Goal: Obtain resource: Obtain resource

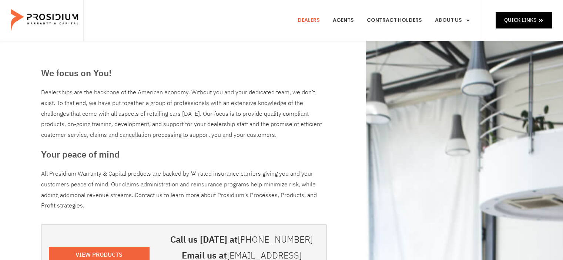
click at [500, 16] on e-page-transition at bounding box center [281, 130] width 563 height 260
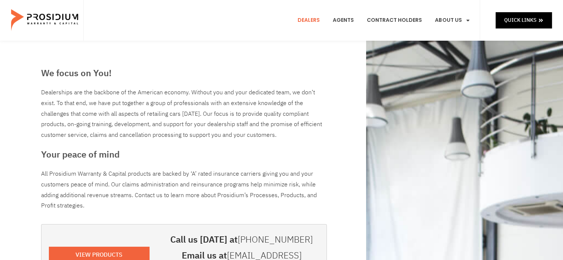
click at [514, 21] on e-page-transition at bounding box center [281, 130] width 563 height 260
click at [516, 23] on span "Quick Links" at bounding box center [520, 20] width 32 height 9
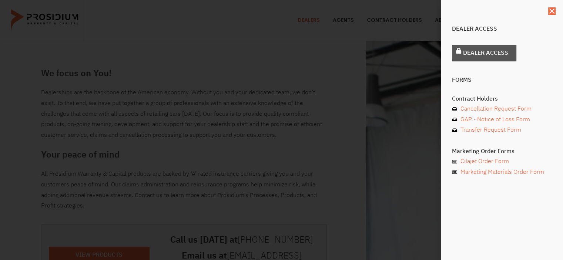
click at [491, 51] on span "Dealer Access" at bounding box center [485, 53] width 45 height 11
click at [555, 9] on div "Dealer Access Dealer Access Forms Contract Holders Cancellation Request Form GA…" at bounding box center [502, 130] width 122 height 260
click at [486, 56] on span "Dealer Access" at bounding box center [485, 53] width 45 height 11
click at [215, 61] on div "Dealer Access Dealer Access Forms Contract Holders Cancellation Request Form GA…" at bounding box center [281, 130] width 563 height 260
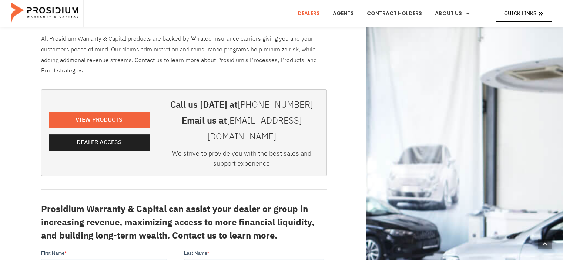
scroll to position [148, 0]
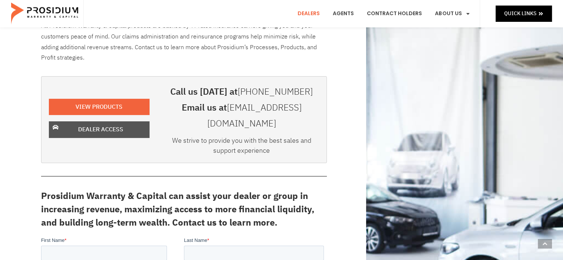
click at [127, 125] on span "Dealer Access" at bounding box center [100, 129] width 81 height 11
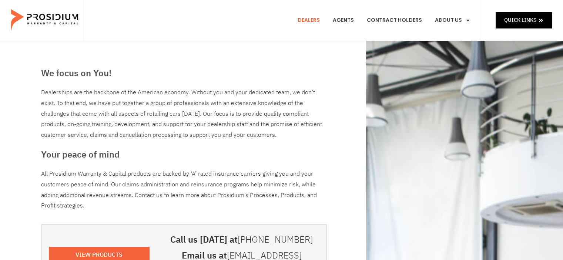
click at [211, 20] on div "Dealers Agents Contract Holders About Us Products News & Updates Leadership Car…" at bounding box center [281, 20] width 397 height 41
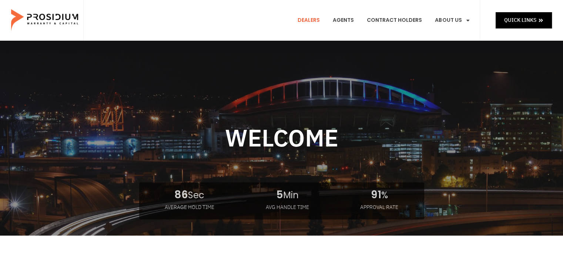
click at [322, 20] on link "Dealers" at bounding box center [308, 20] width 33 height 27
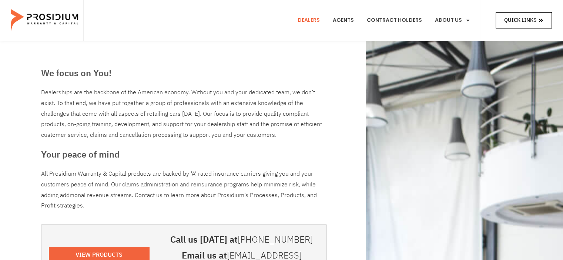
click at [522, 21] on span "Quick Links" at bounding box center [520, 20] width 32 height 9
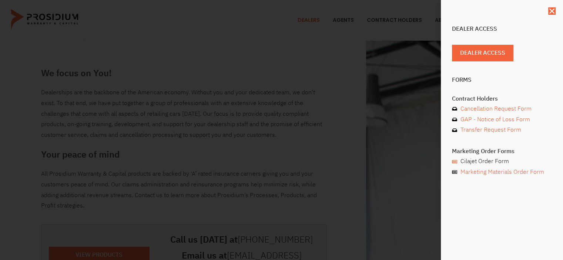
click at [491, 162] on span "Cilajet Order Form" at bounding box center [484, 161] width 50 height 11
